Goal: Check status: Check status

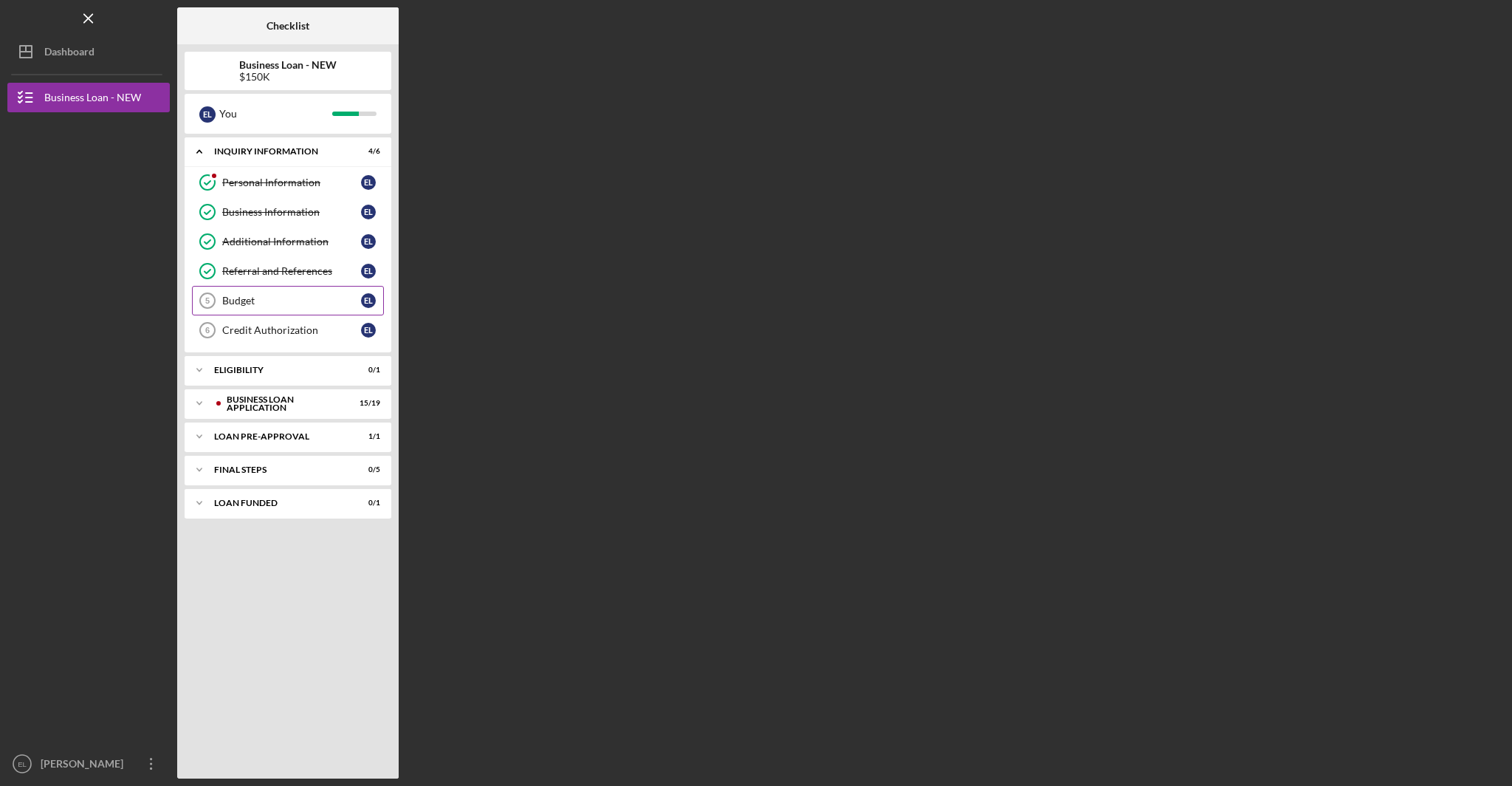
click at [237, 305] on div "Budget" at bounding box center [292, 300] width 139 height 12
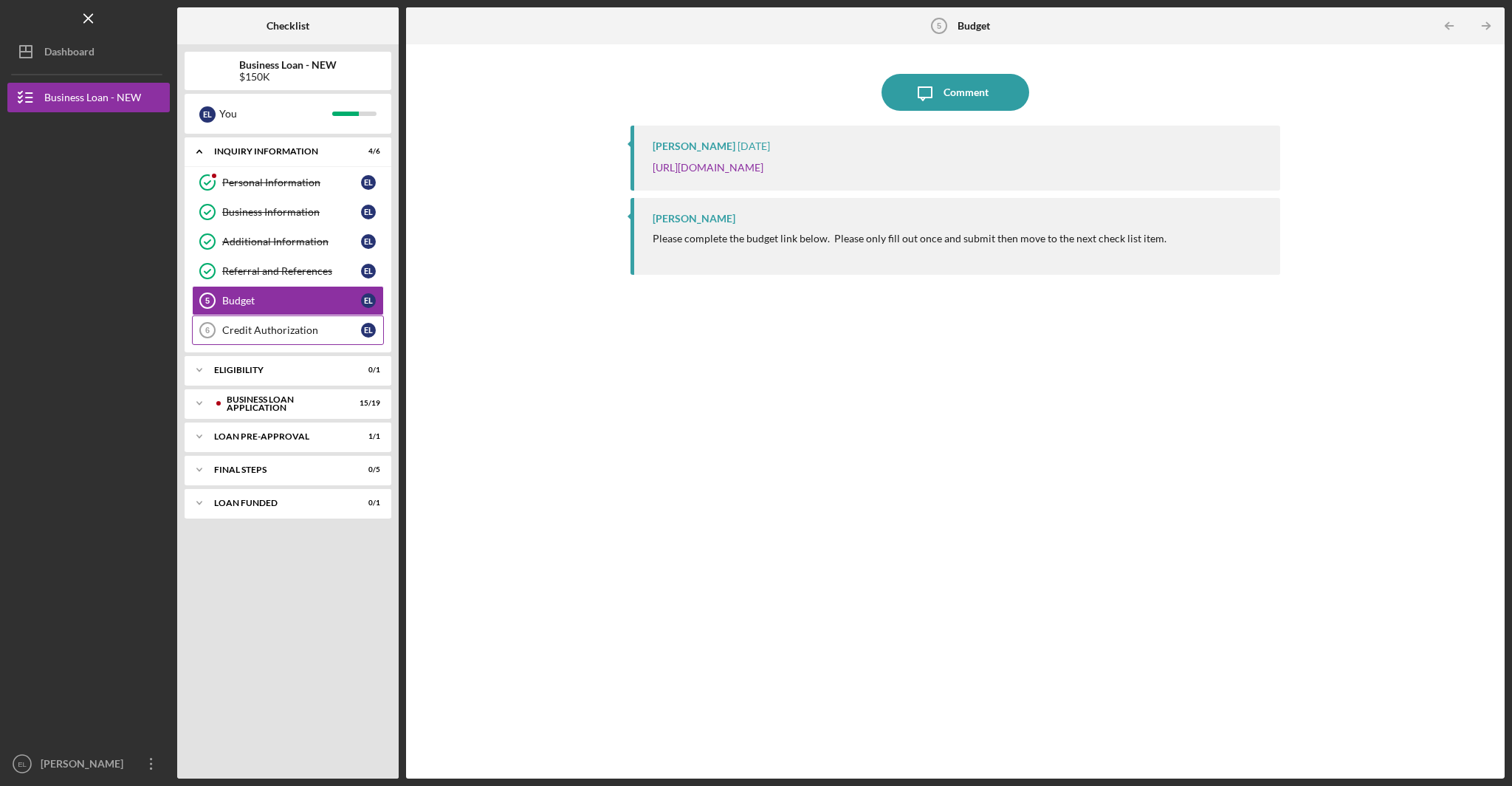
click at [277, 333] on div "Credit Authorization" at bounding box center [292, 330] width 139 height 12
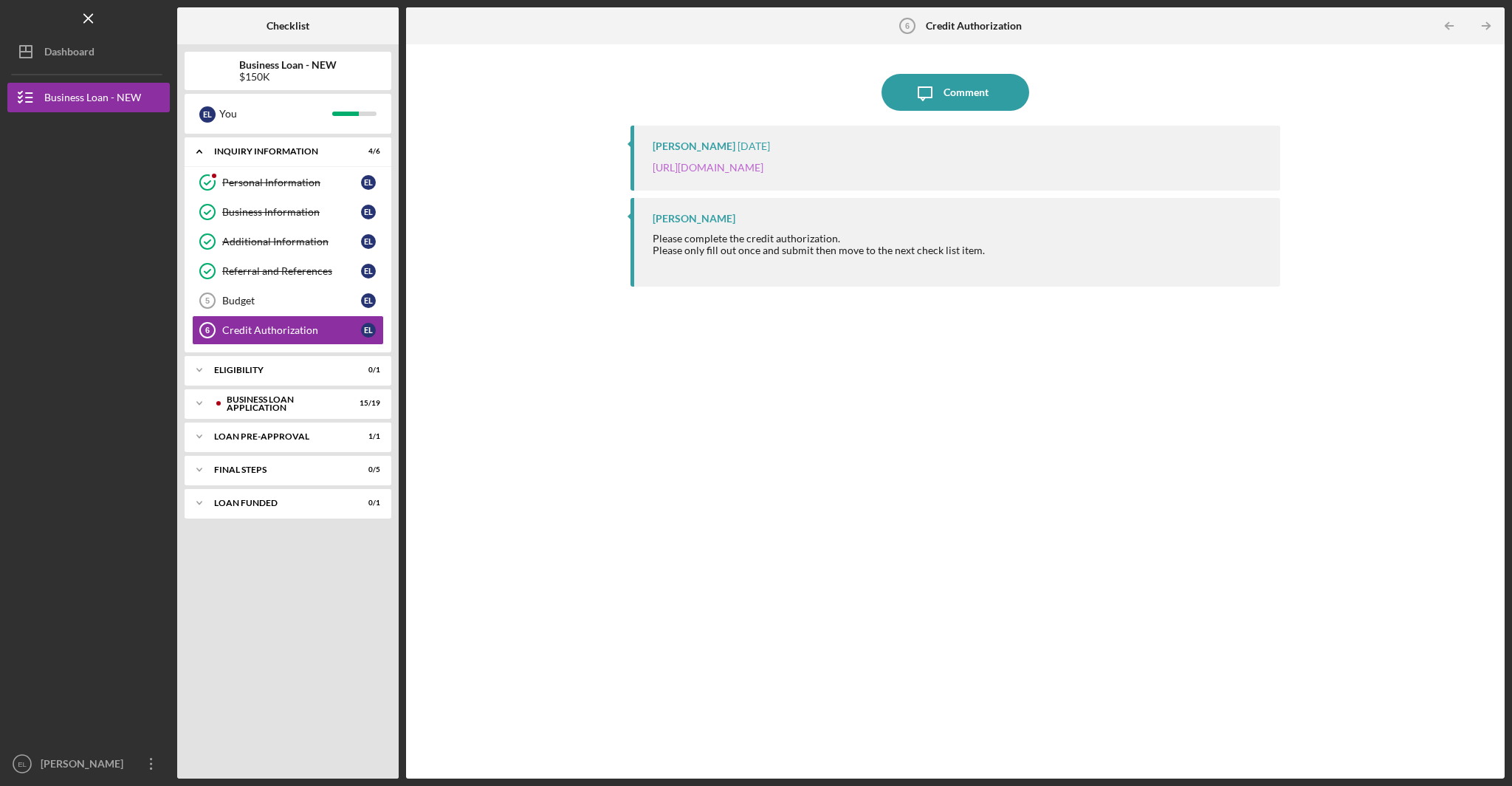
click at [761, 168] on link "https://justinepetersen.tfaforms.net/28?contactid=003PC000009ghXq" at bounding box center [708, 168] width 111 height 13
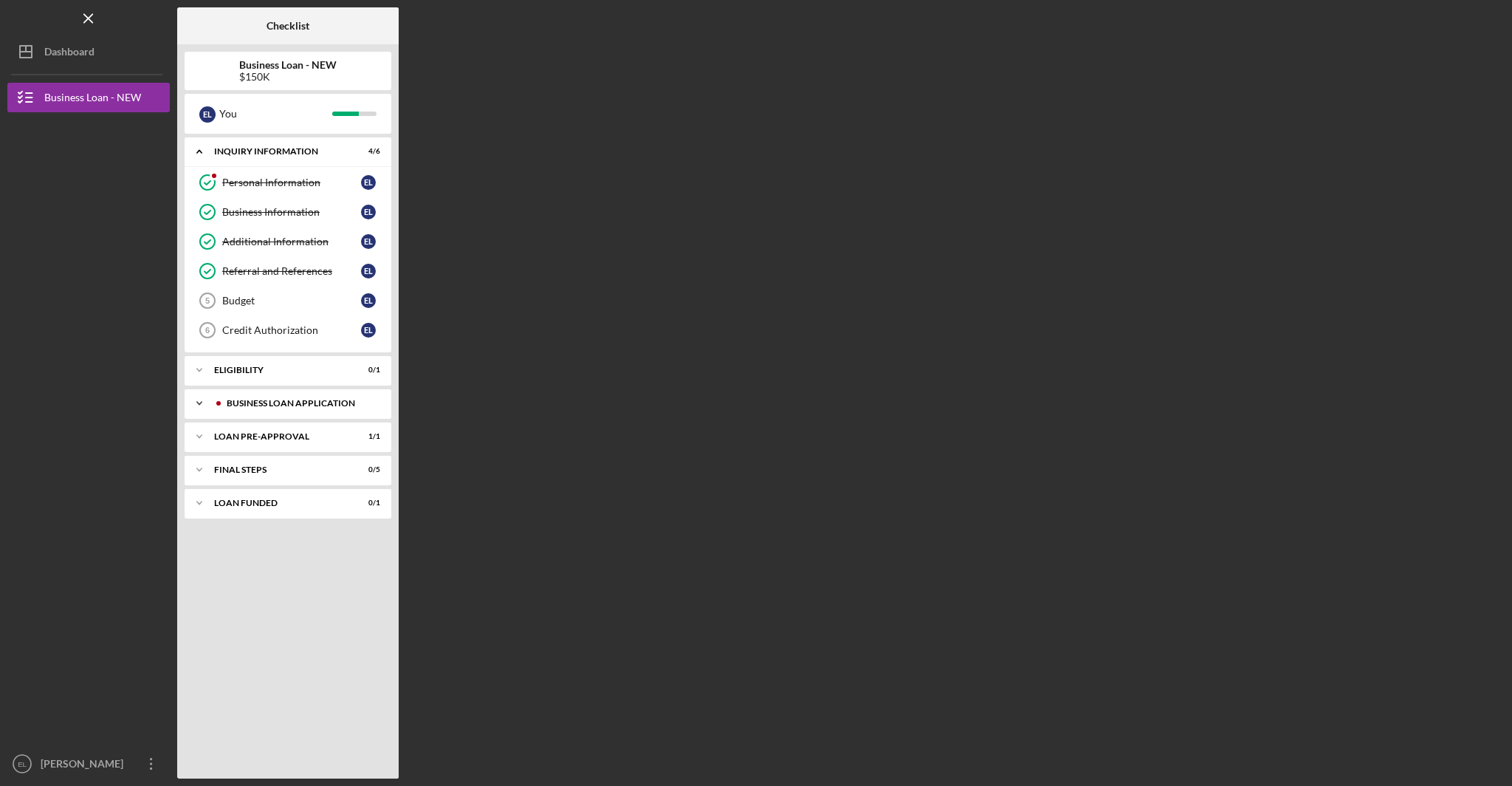
click at [203, 403] on icon "Icon/Expander" at bounding box center [199, 403] width 30 height 30
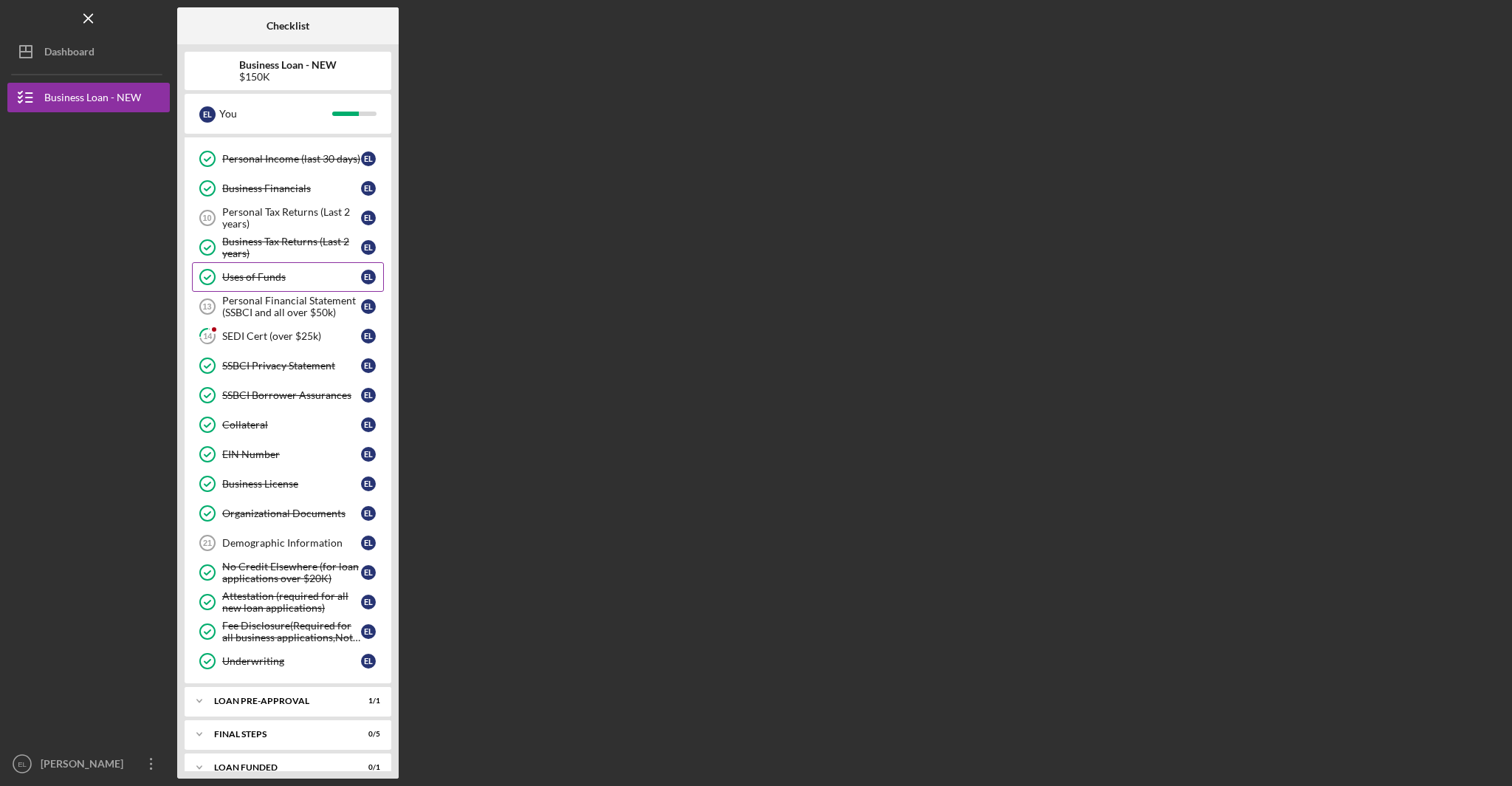
scroll to position [324, 0]
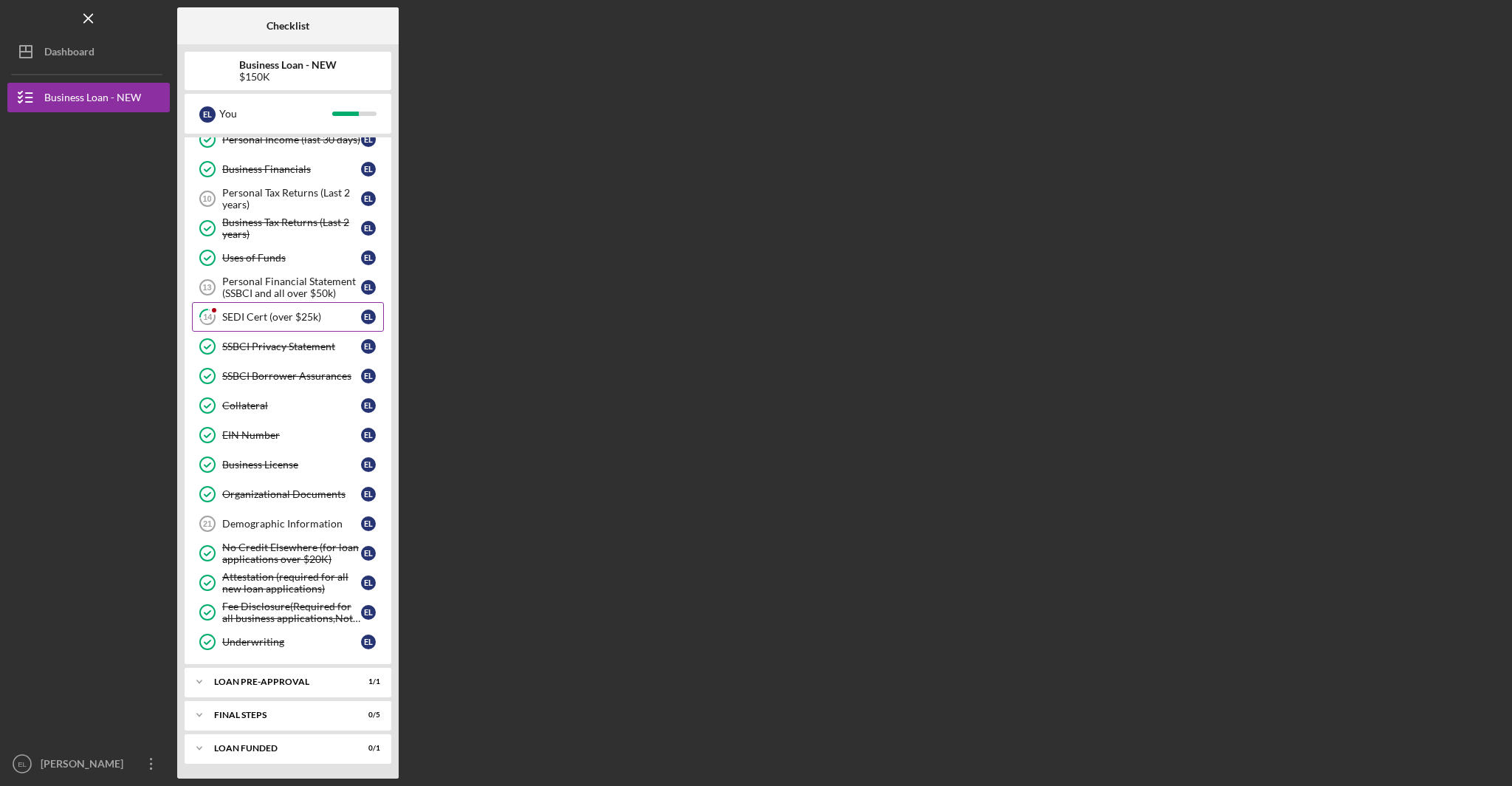
click at [284, 322] on div "SEDI Cert (over $25k)" at bounding box center [292, 316] width 139 height 12
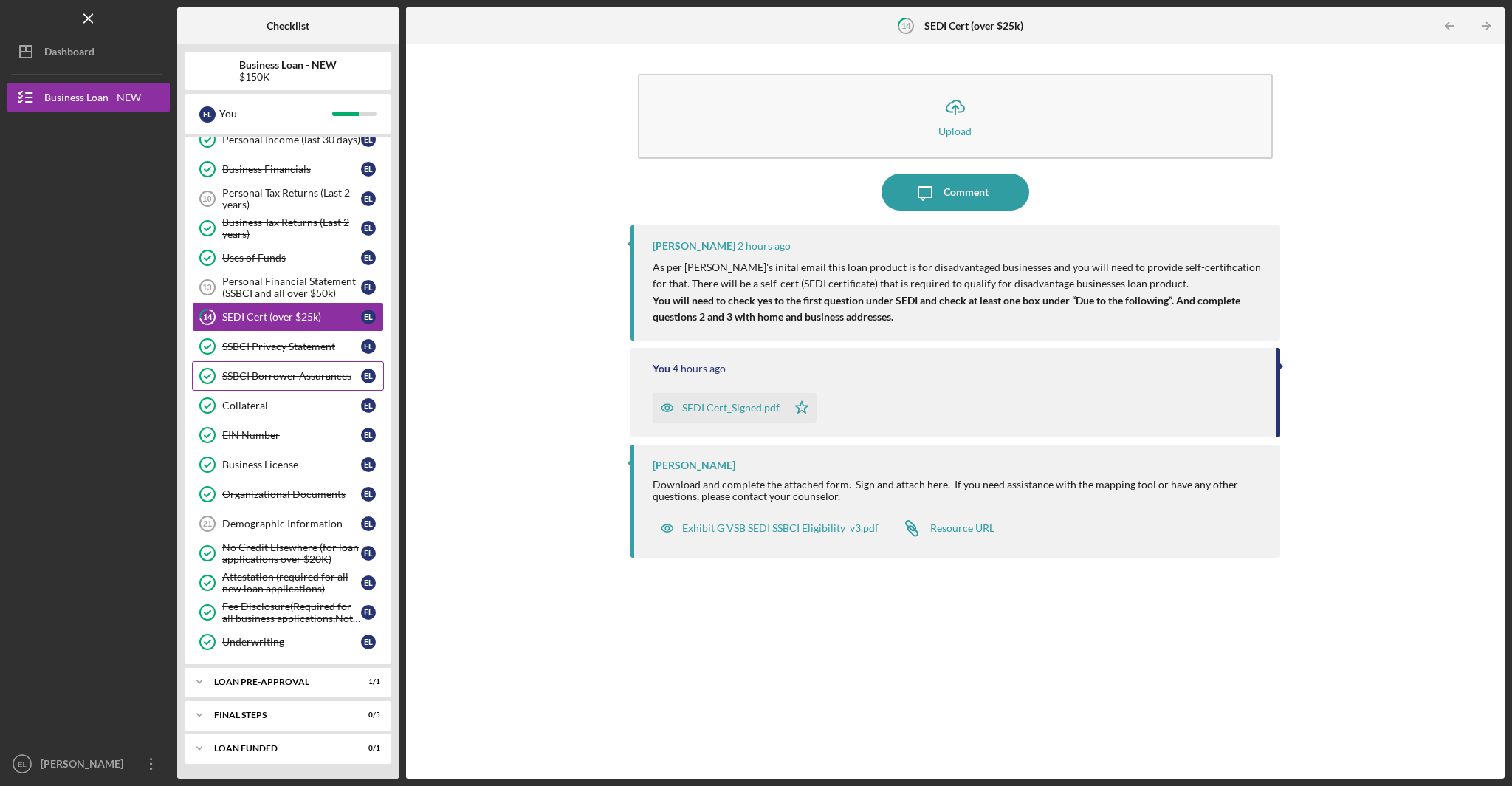
scroll to position [322, 0]
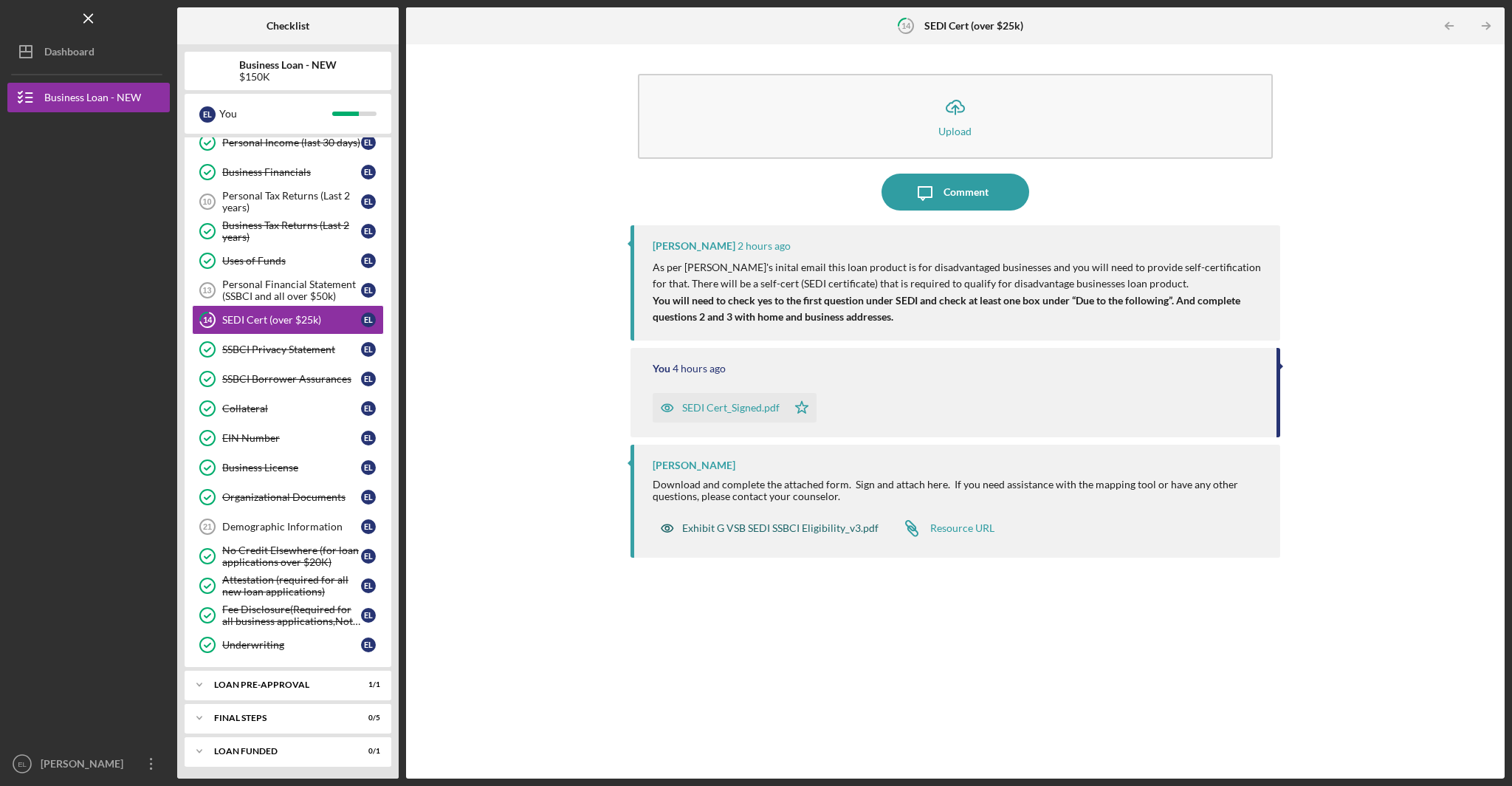
click at [795, 530] on div "Exhibit G VSB SEDI SSBCI Eligibility_v3.pdf" at bounding box center [780, 527] width 196 height 12
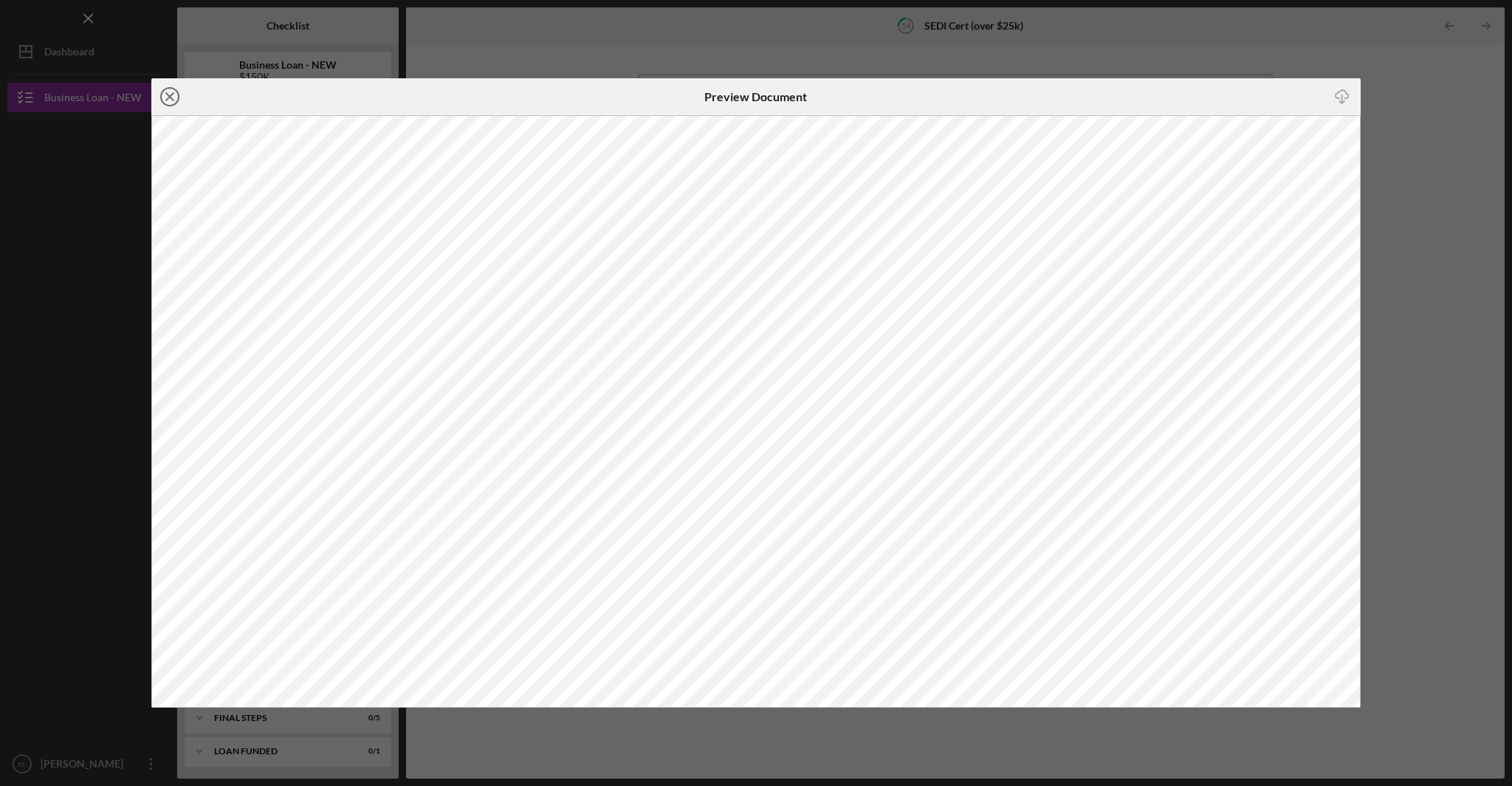
click at [170, 100] on icon "Icon/Close" at bounding box center [170, 96] width 37 height 37
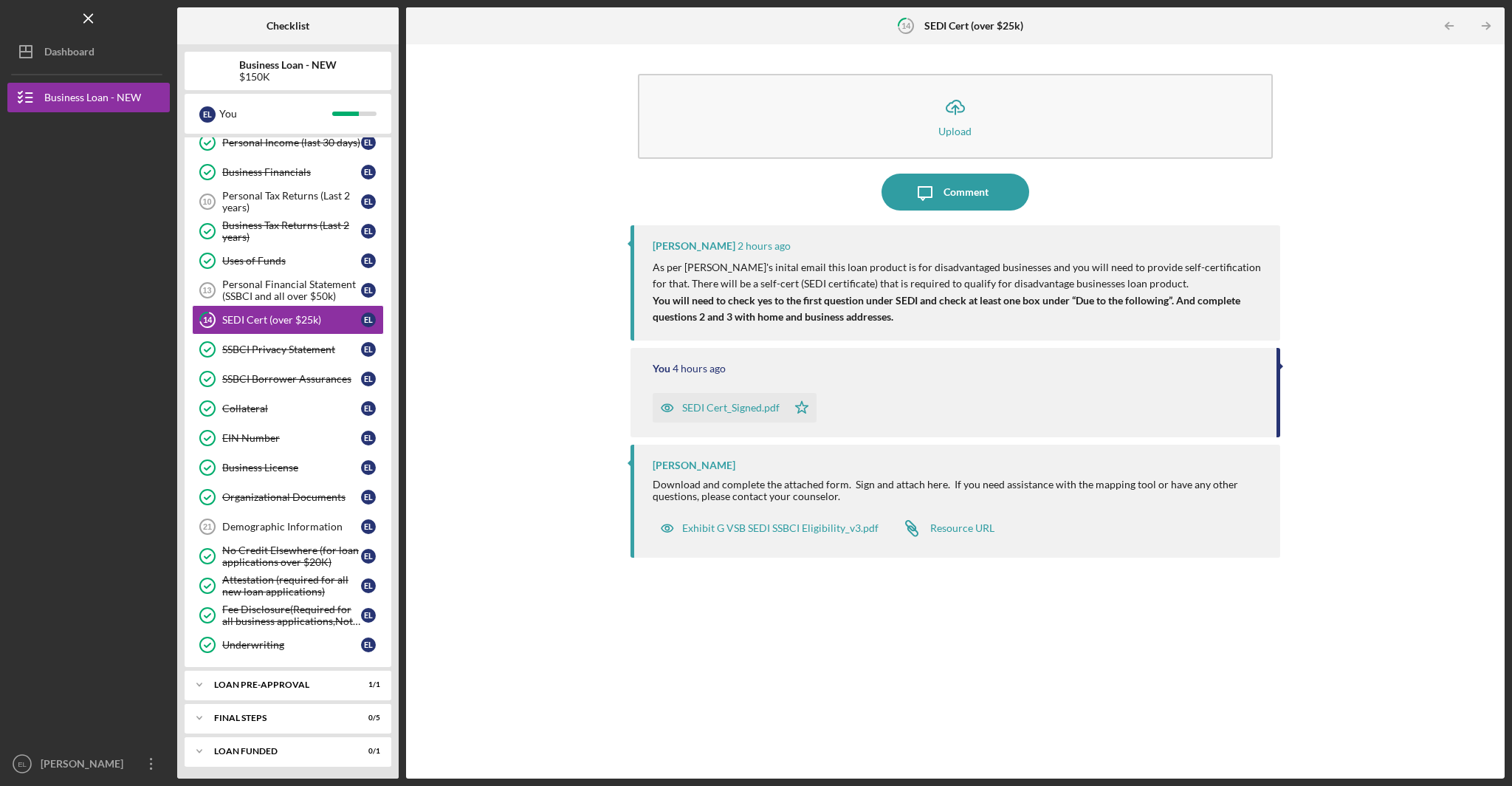
click at [750, 409] on div "SEDI Cert_Signed.pdf" at bounding box center [730, 407] width 97 height 12
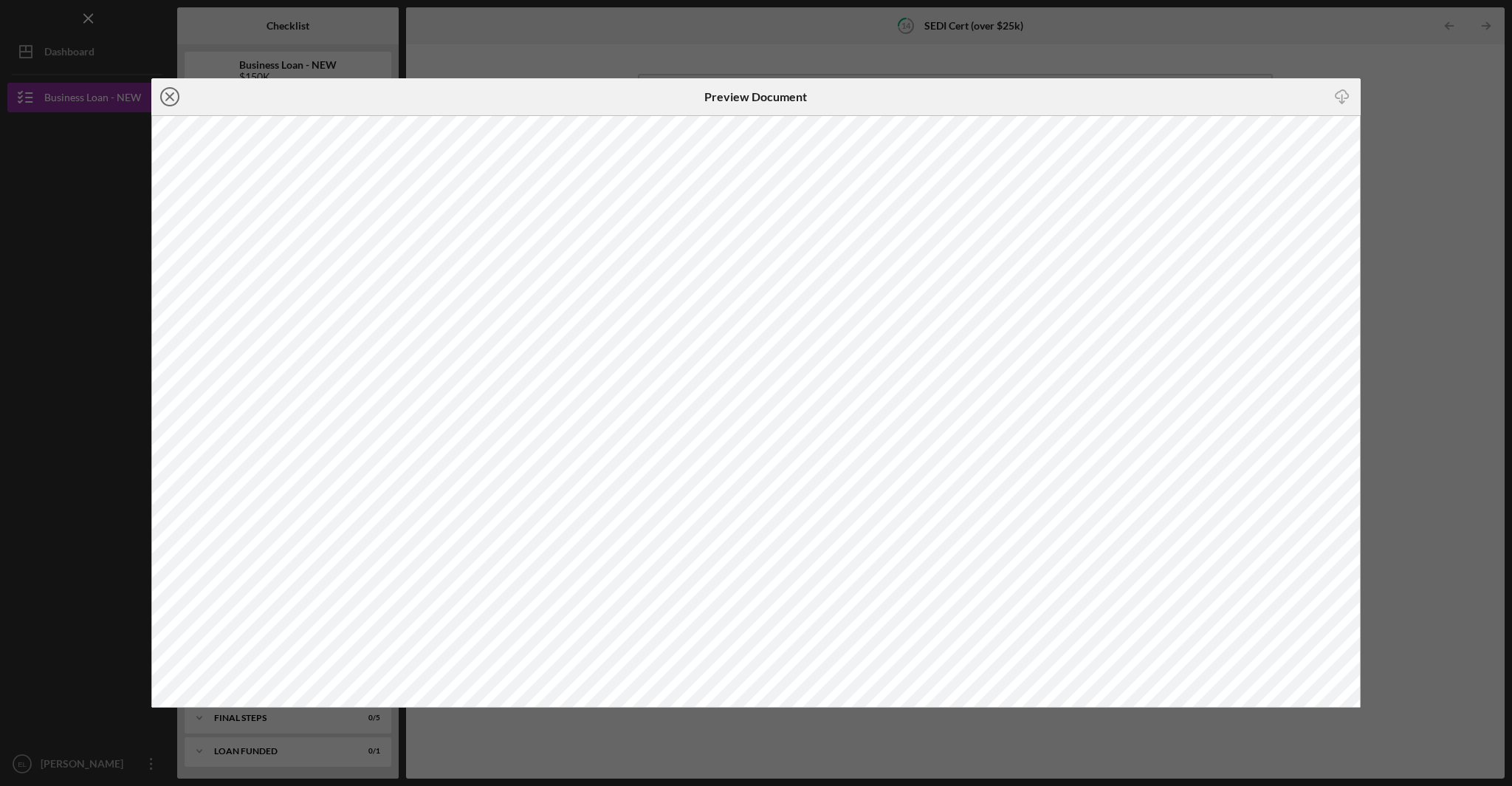
click at [172, 96] on icon "Icon/Close" at bounding box center [170, 96] width 37 height 37
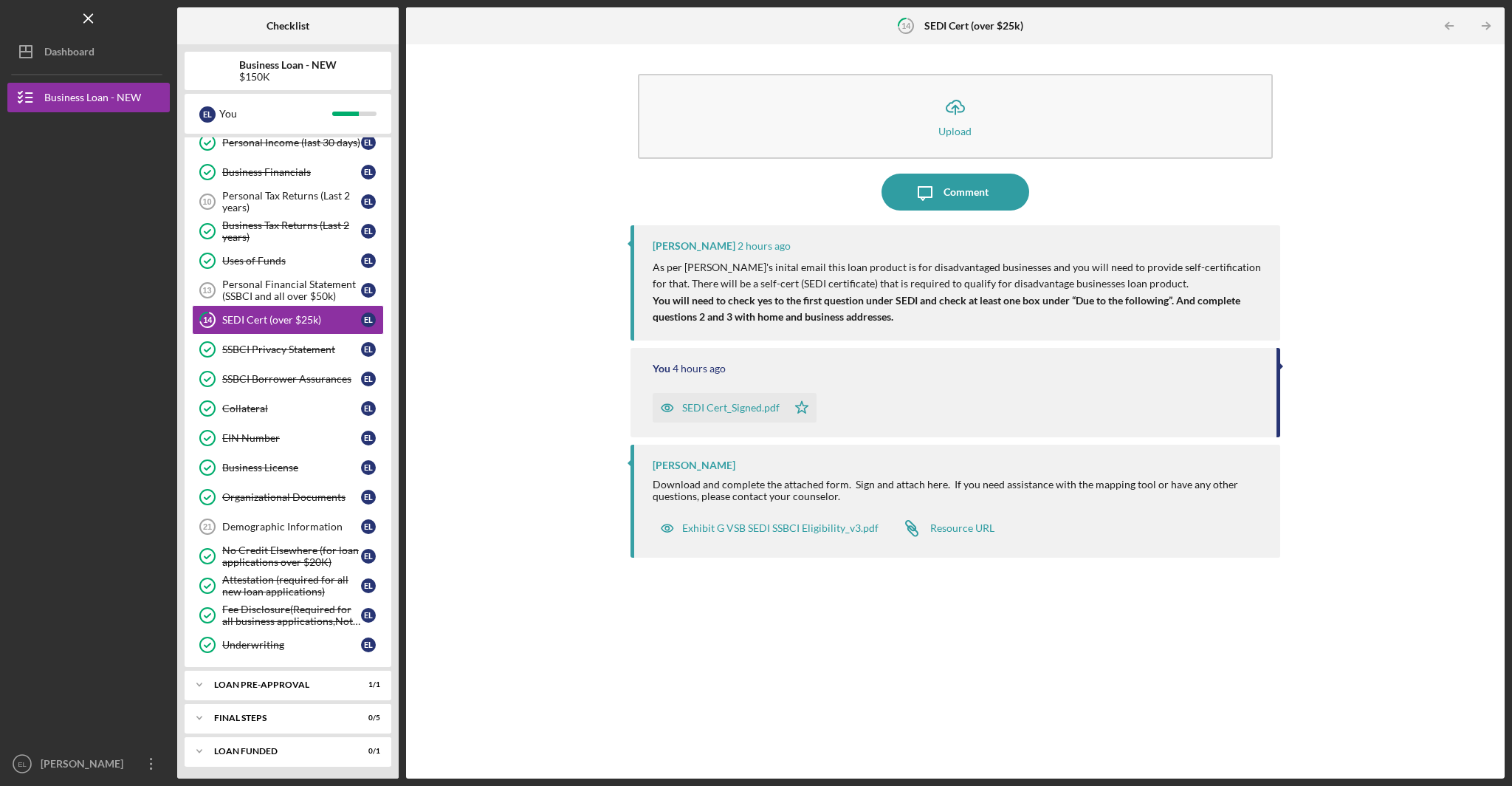
click at [750, 412] on div "SEDI Cert_Signed.pdf" at bounding box center [730, 407] width 97 height 12
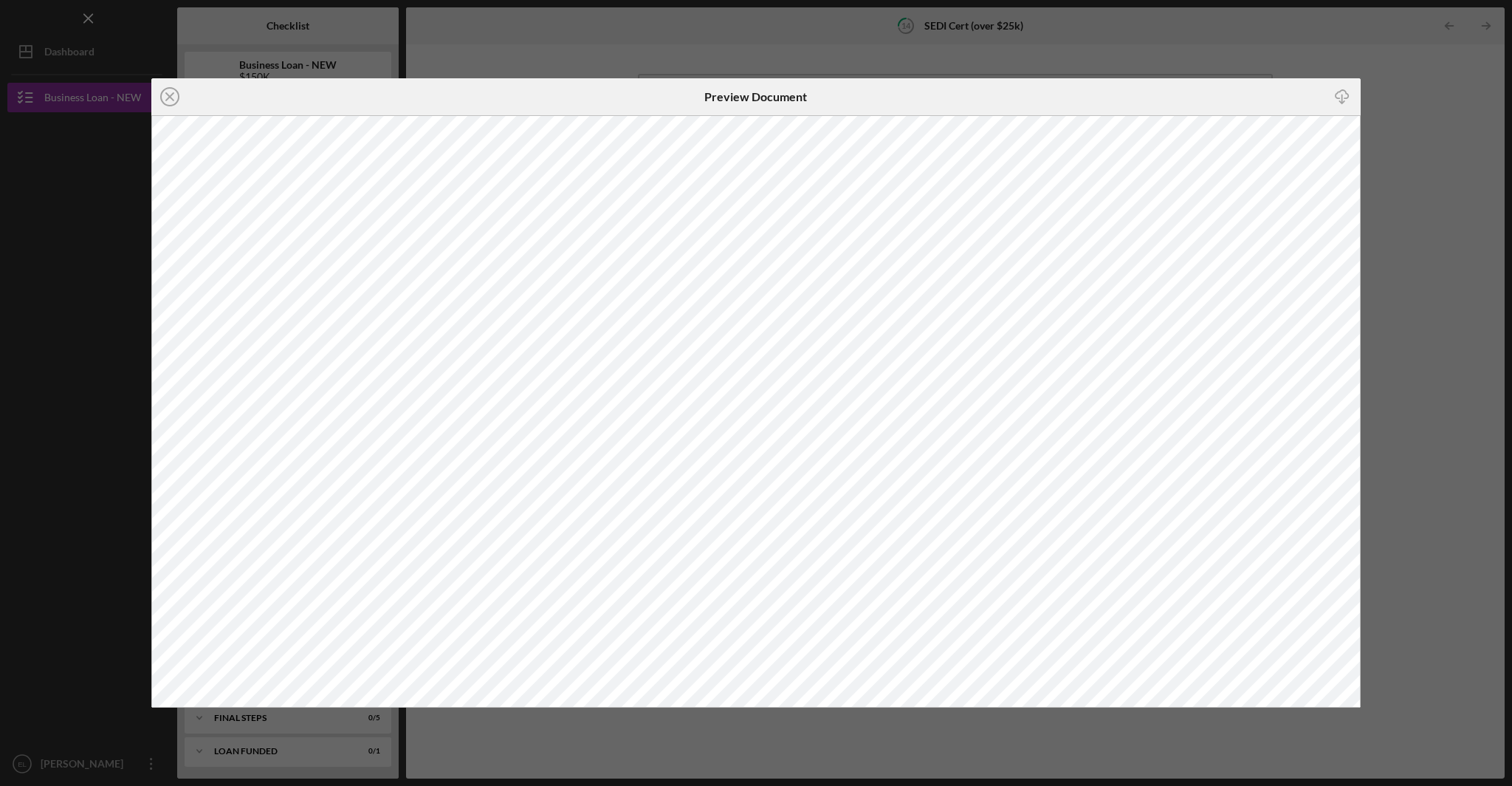
click at [175, 98] on icon "Icon/Close" at bounding box center [170, 96] width 37 height 37
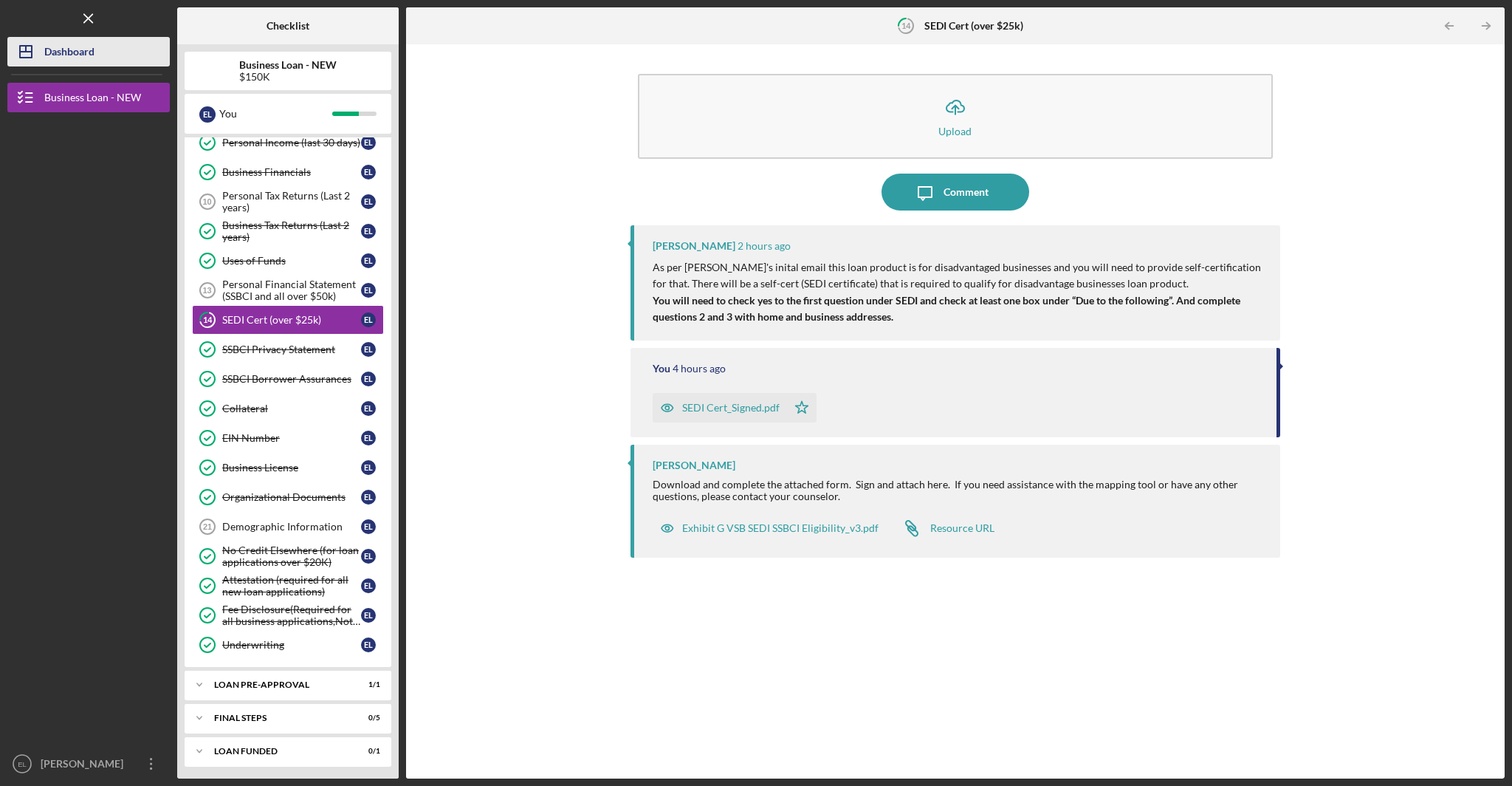
click at [84, 48] on div "Dashboard" at bounding box center [69, 54] width 50 height 33
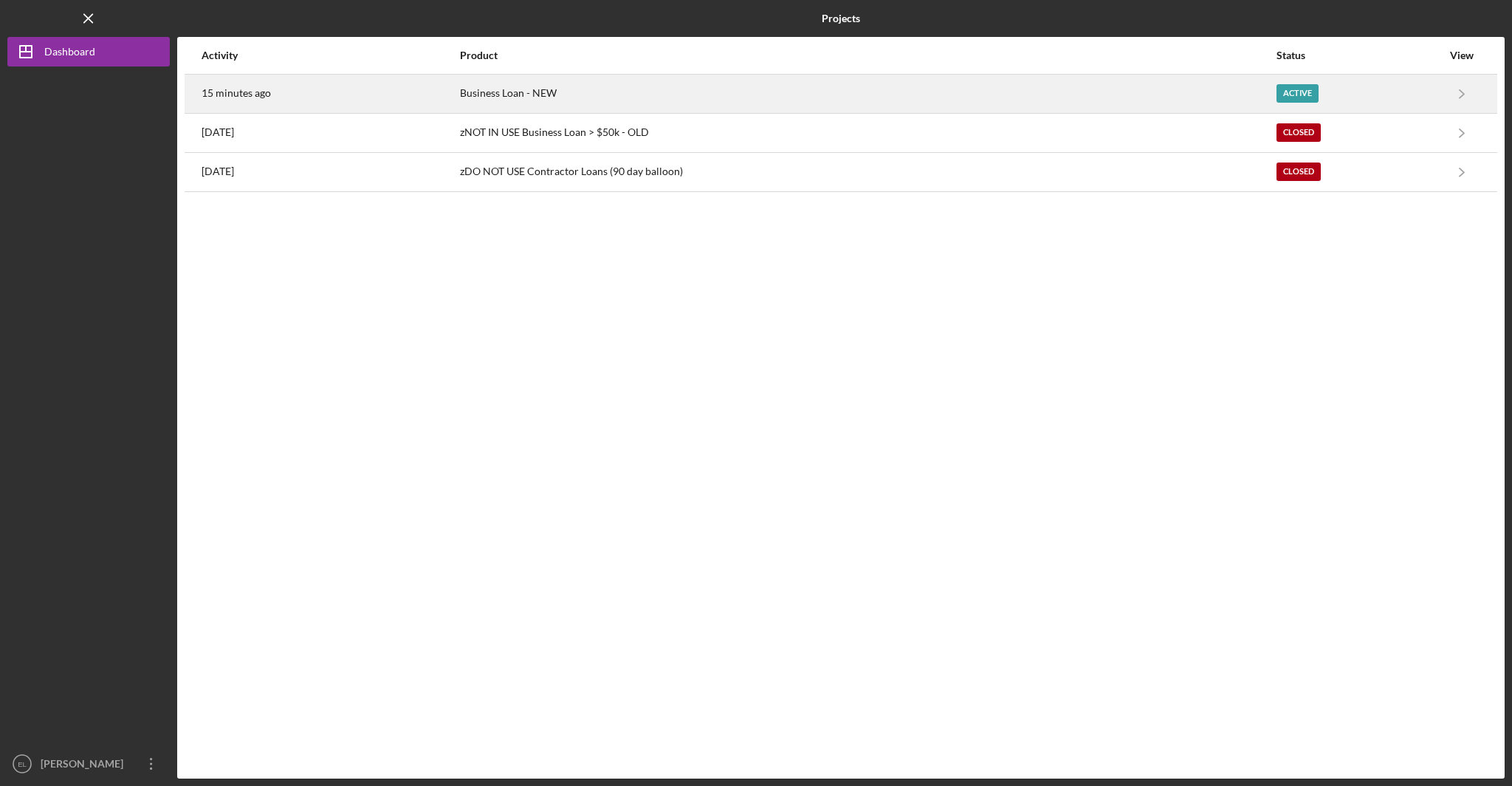
click at [1314, 94] on div "Active" at bounding box center [1297, 94] width 42 height 19
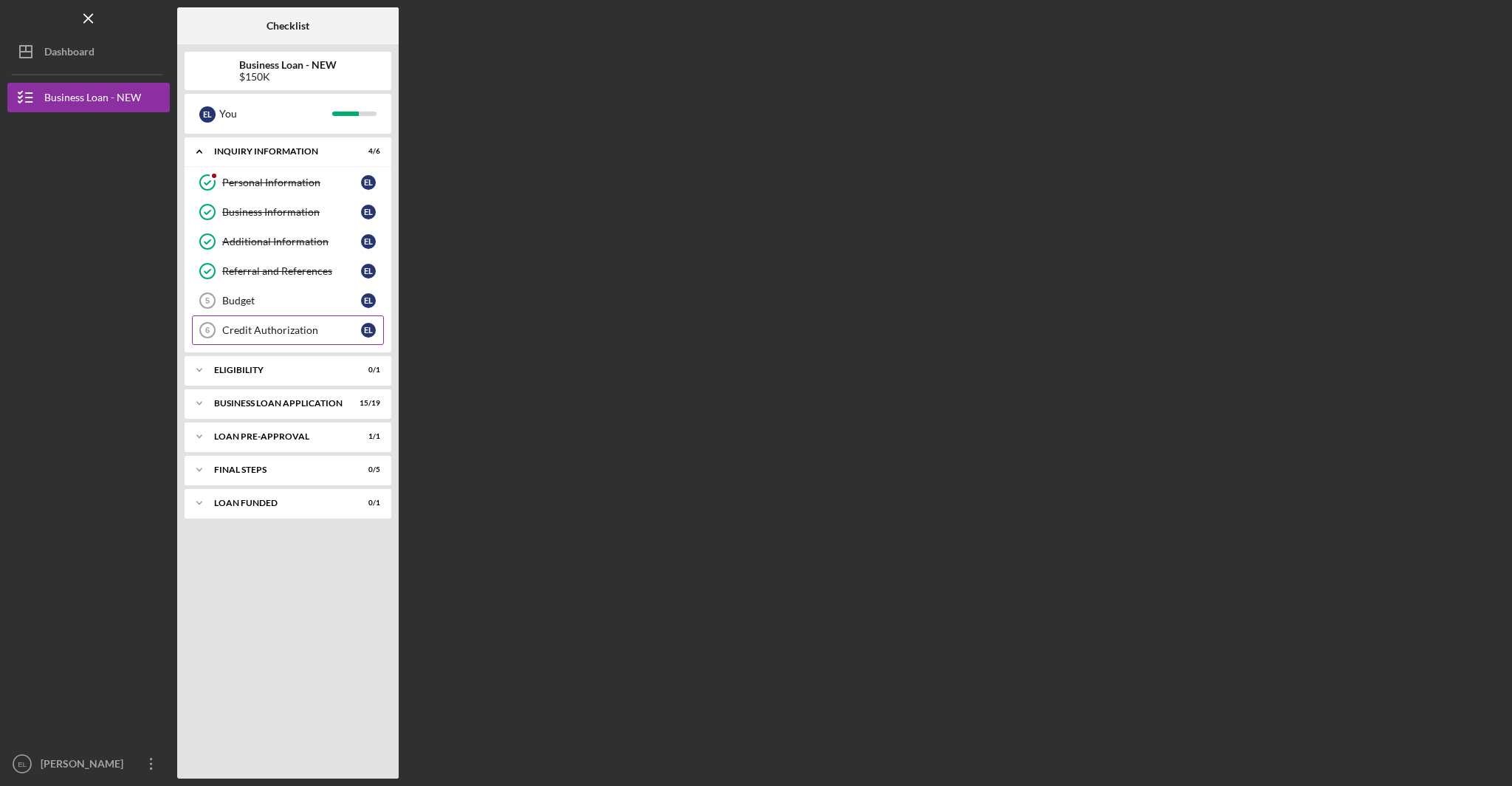
click at [284, 327] on div "Credit Authorization" at bounding box center [292, 330] width 139 height 12
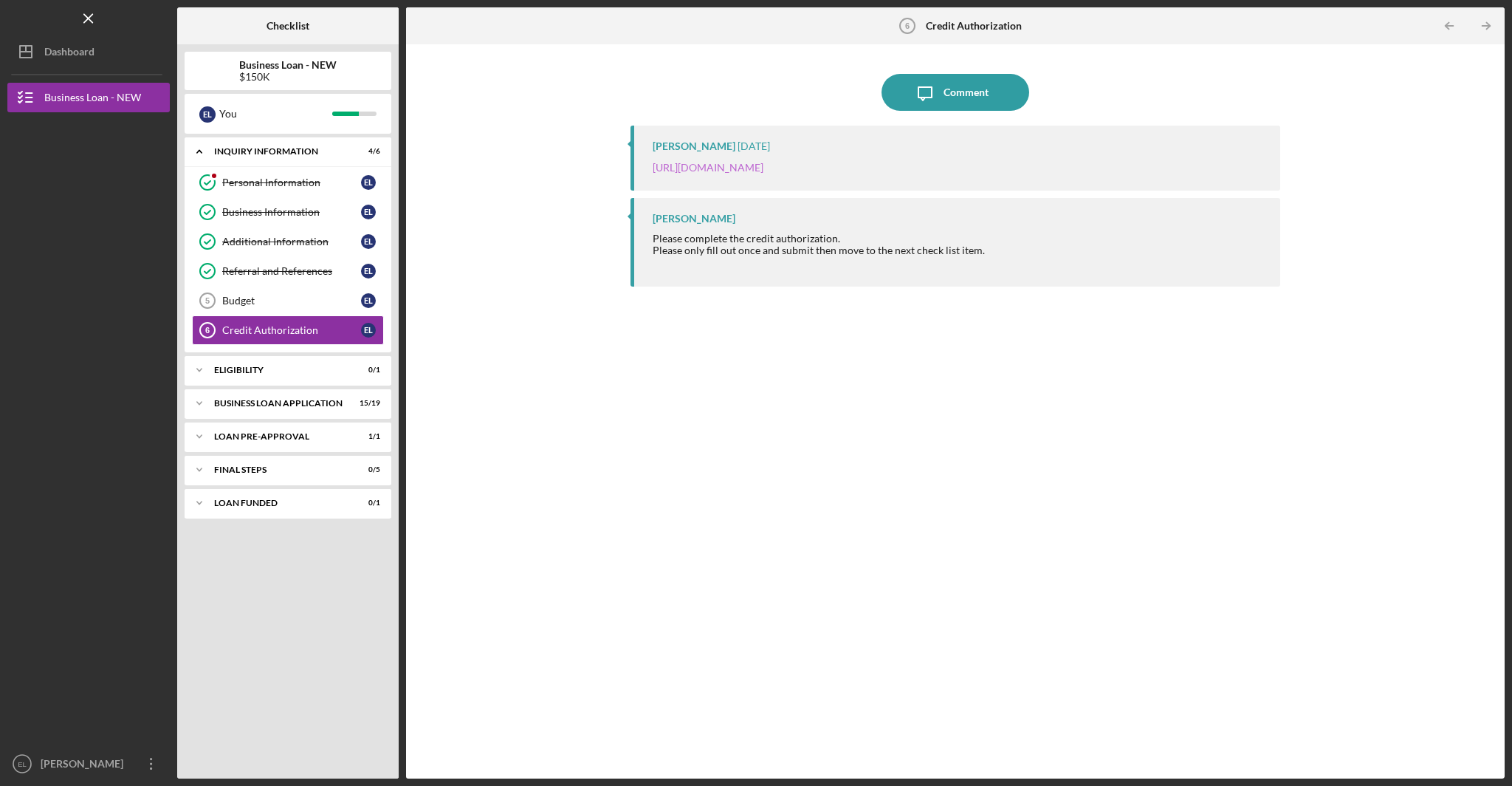
click at [763, 165] on link "https://justinepetersen.tfaforms.net/28?contactid=003PC000009ghXq" at bounding box center [708, 168] width 111 height 13
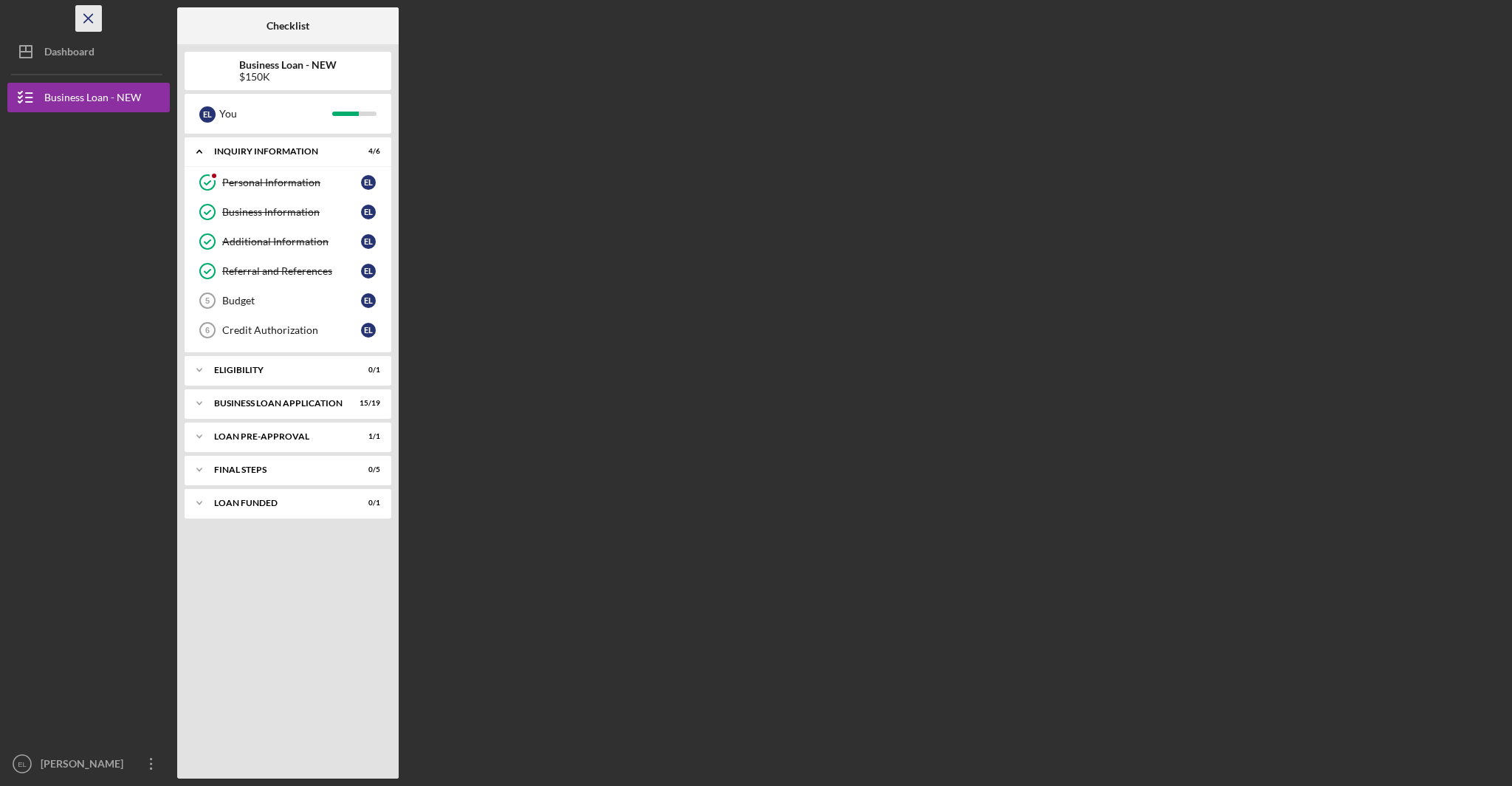
click at [95, 19] on icon "Icon/Menu Close" at bounding box center [89, 19] width 33 height 33
